Goal: Task Accomplishment & Management: Manage account settings

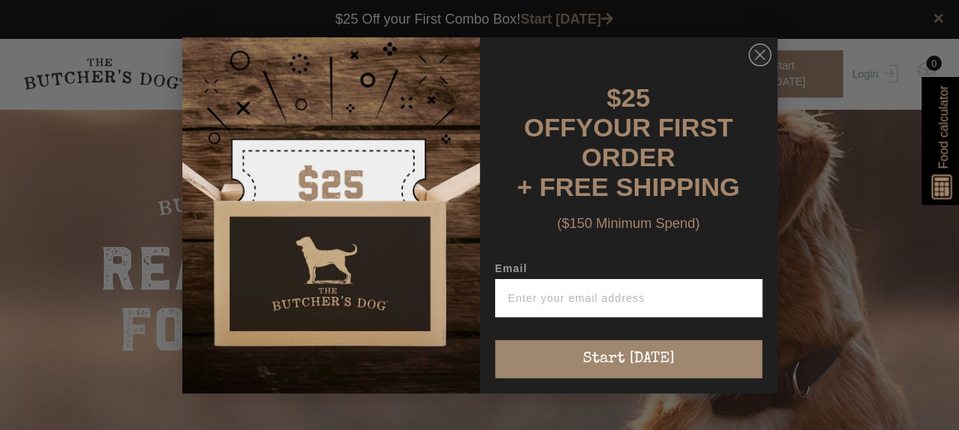
click at [862, 74] on div "Close dialog $25 OFF YOUR FIRST ORDER + FREE SHIPPING ($150 Minimum Spend) Emai…" at bounding box center [479, 215] width 959 height 430
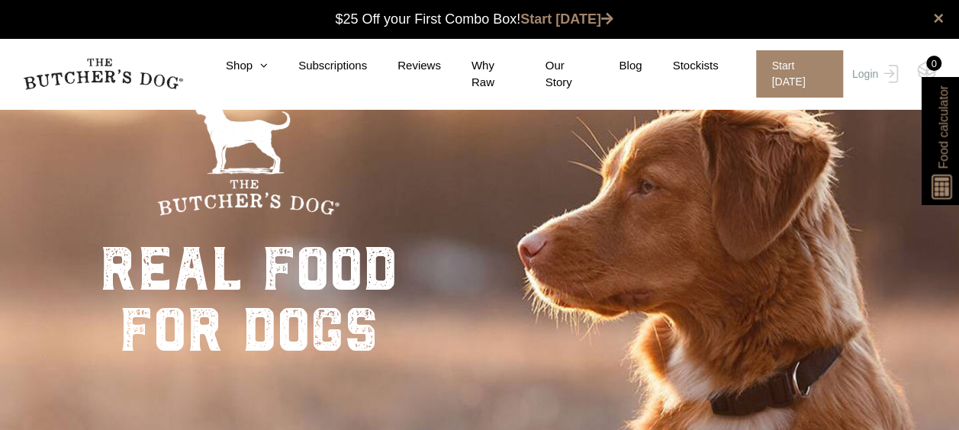
click at [865, 70] on div "Close dialog $25 OFF YOUR FIRST ORDER + FREE SHIPPING ($150 Minimum Spend) Emai…" at bounding box center [479, 215] width 959 height 430
click at [865, 70] on link "Login" at bounding box center [874, 73] width 50 height 47
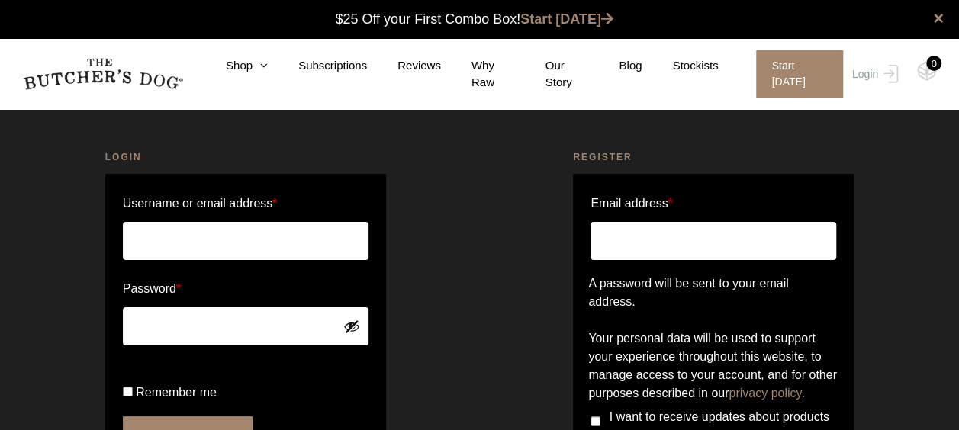
click at [233, 237] on input "Username or email address *" at bounding box center [246, 241] width 246 height 38
type input "[EMAIL_ADDRESS][DOMAIN_NAME]"
click at [123, 417] on button "Login" at bounding box center [188, 436] width 130 height 38
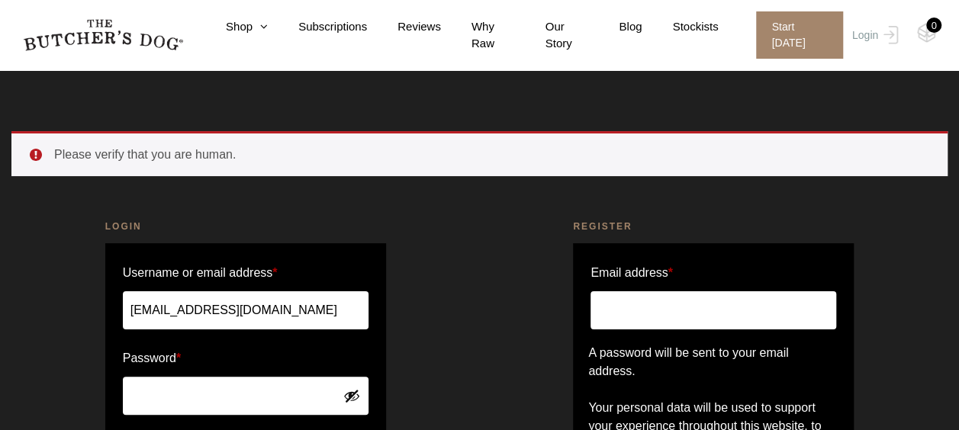
scroll to position [153, 0]
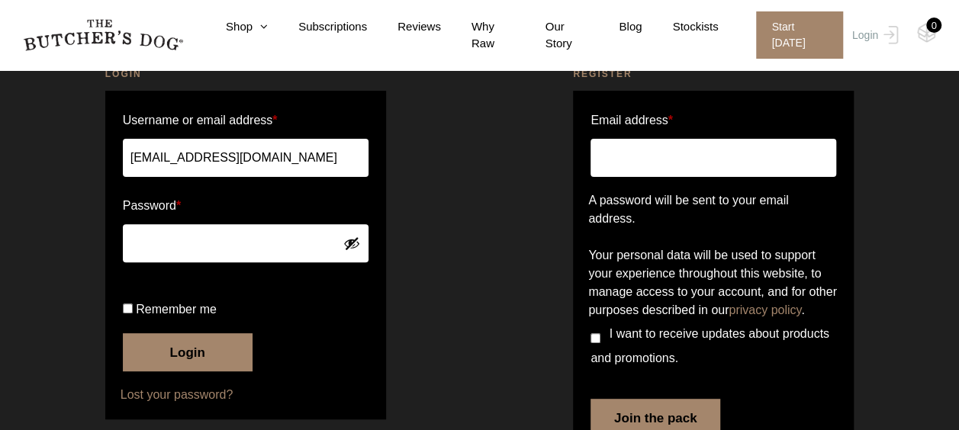
click at [123, 333] on button "Login" at bounding box center [188, 352] width 130 height 38
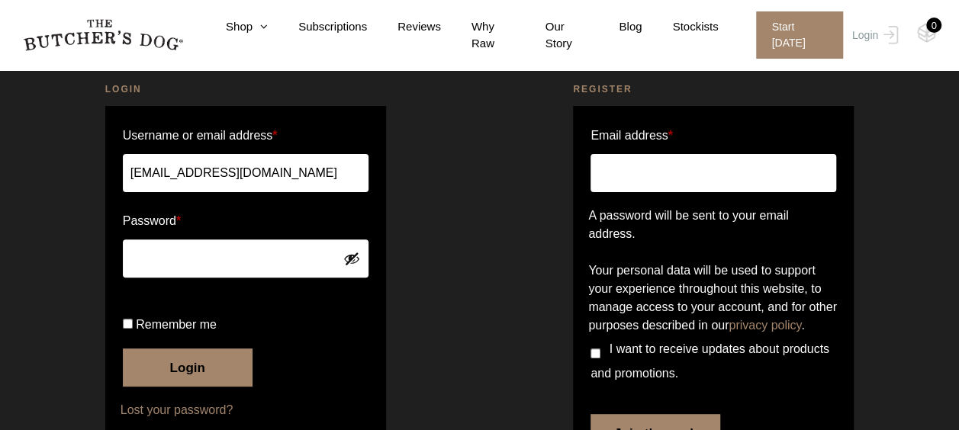
scroll to position [76, 0]
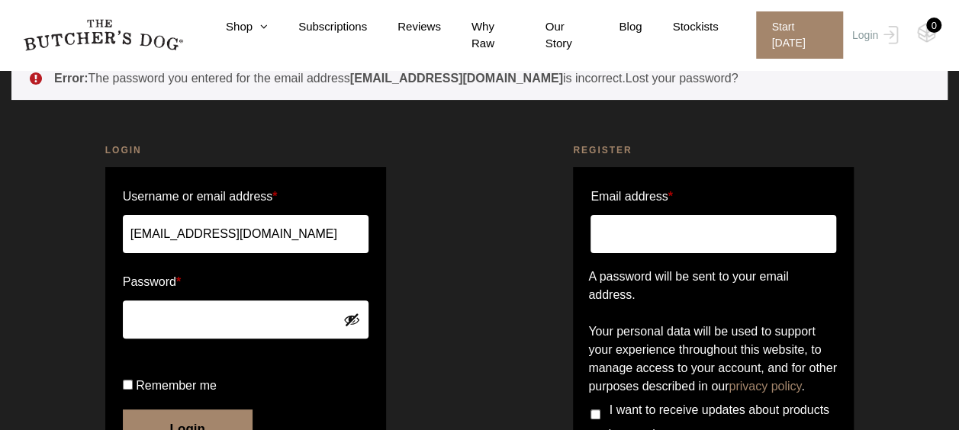
click at [644, 226] on input "Email address *" at bounding box center [714, 234] width 246 height 38
type input "[EMAIL_ADDRESS][DOMAIN_NAME]"
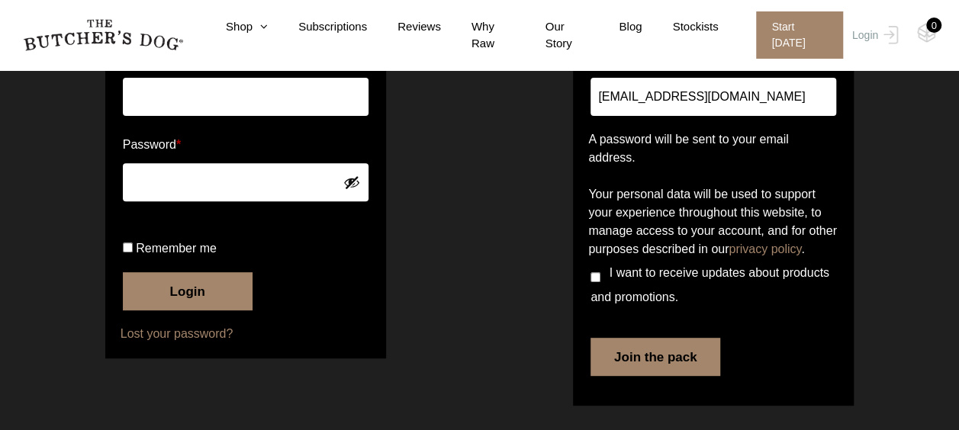
scroll to position [249, 0]
click at [664, 356] on button "Join the pack" at bounding box center [656, 357] width 130 height 38
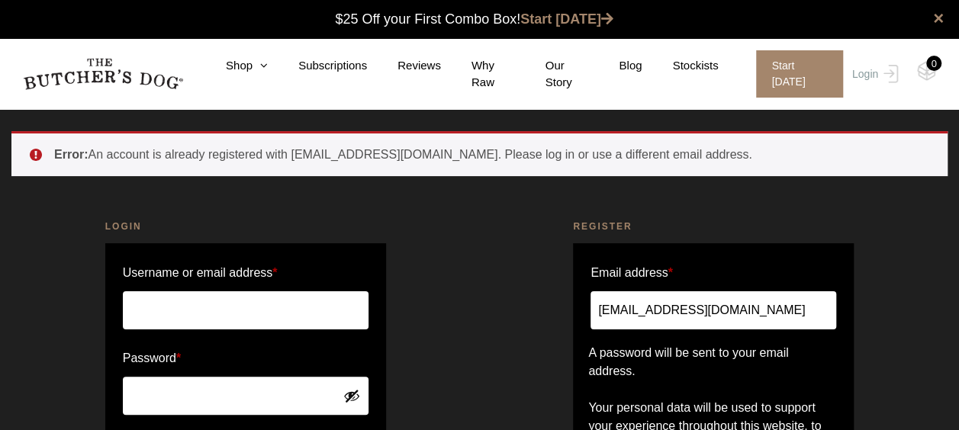
click at [223, 308] on input "Username or email address *" at bounding box center [246, 310] width 246 height 38
type input "[EMAIL_ADDRESS][DOMAIN_NAME]"
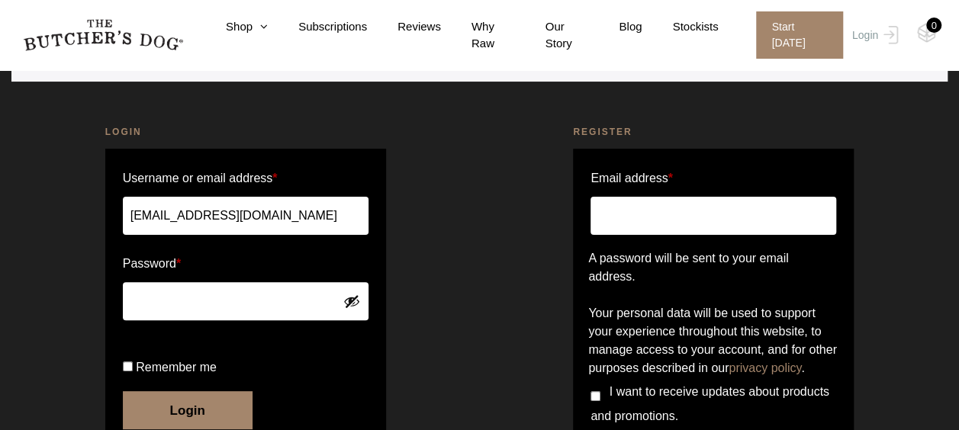
scroll to position [229, 0]
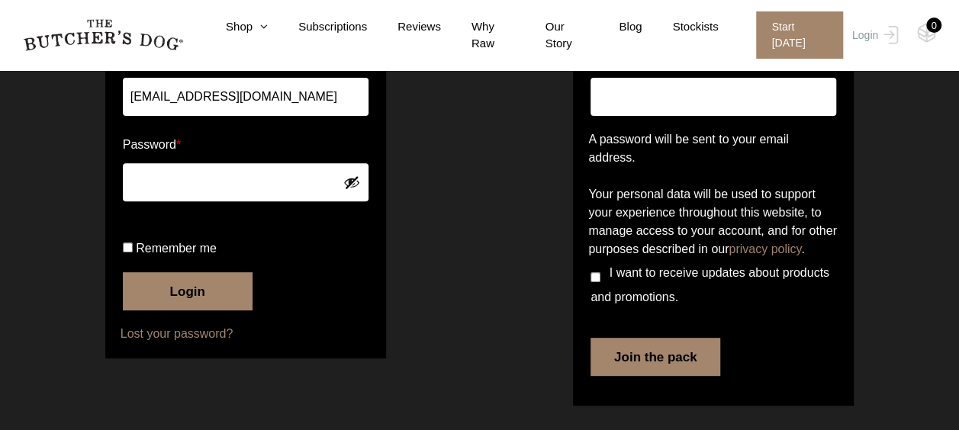
click at [123, 272] on button "Login" at bounding box center [188, 291] width 130 height 38
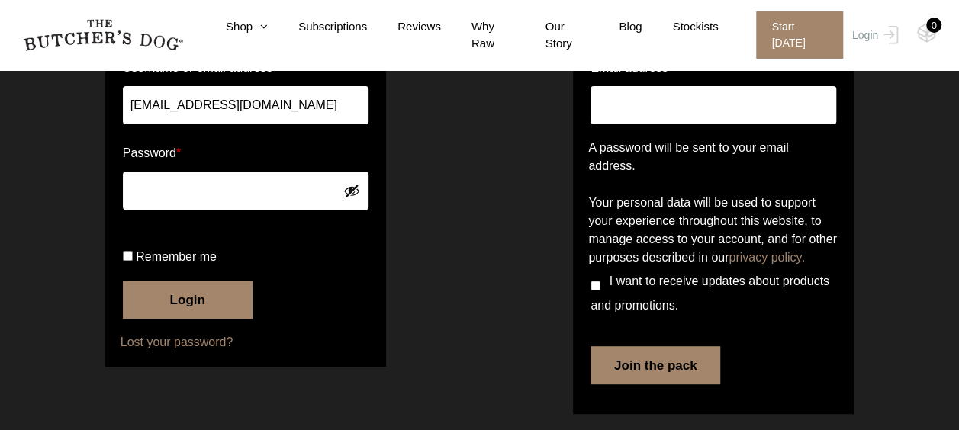
scroll to position [229, 0]
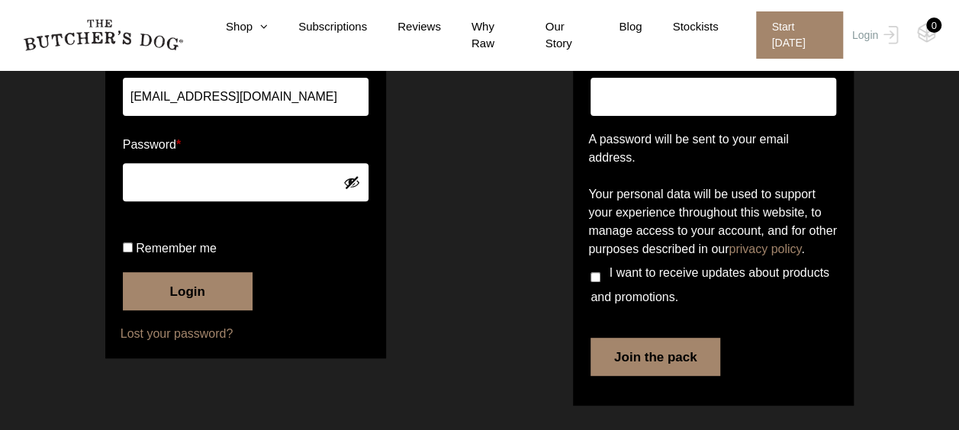
click at [130, 253] on input "Remember me" at bounding box center [128, 248] width 10 height 10
checkbox input "true"
click at [176, 311] on button "Login" at bounding box center [188, 291] width 130 height 38
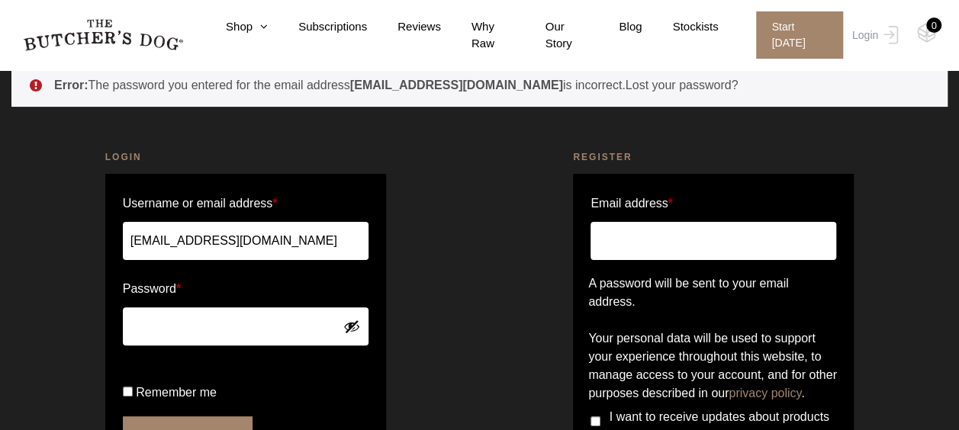
scroll to position [153, 0]
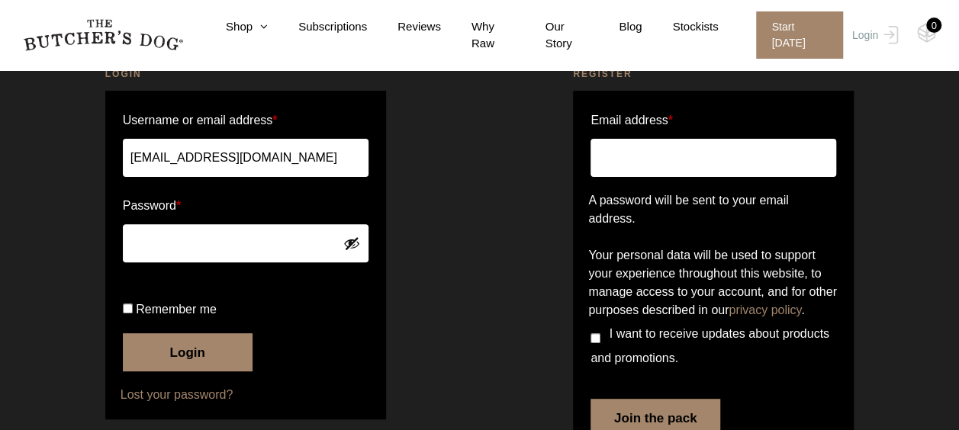
click at [123, 333] on button "Login" at bounding box center [188, 352] width 130 height 38
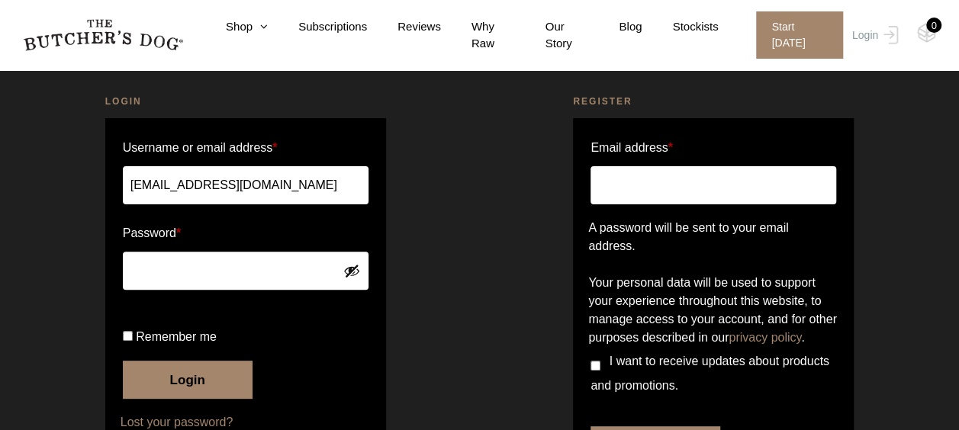
scroll to position [229, 0]
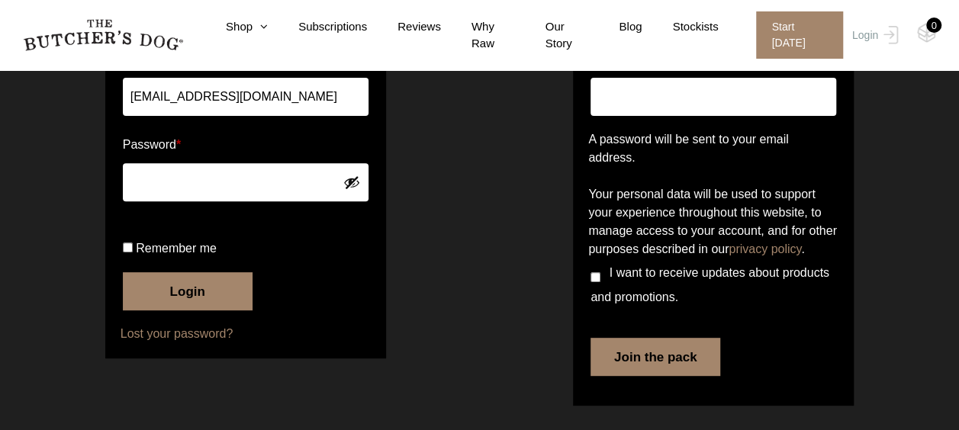
click at [123, 272] on button "Login" at bounding box center [188, 291] width 130 height 38
